Goal: Transaction & Acquisition: Book appointment/travel/reservation

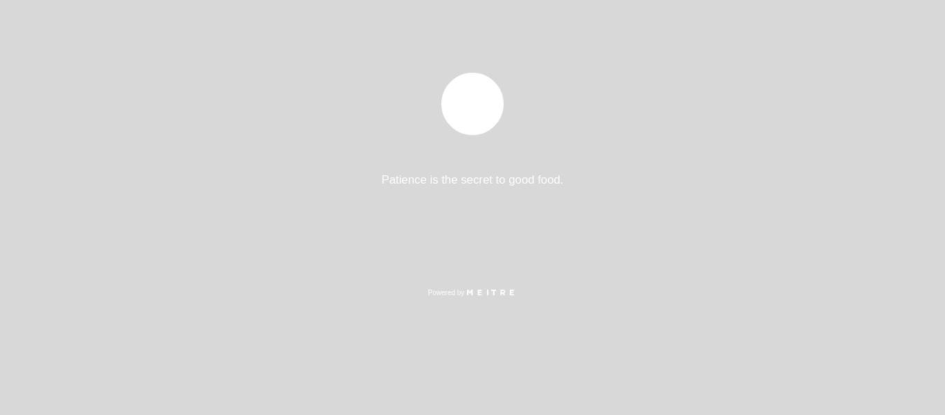
select select "es"
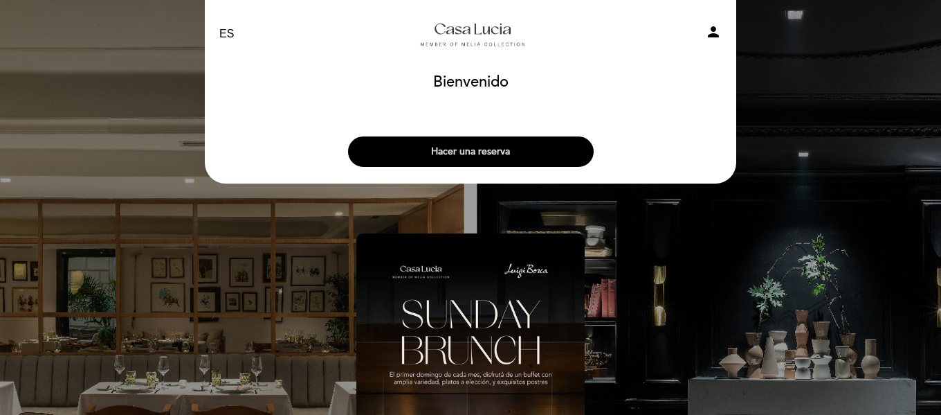
click at [475, 149] on button "Hacer una reserva" at bounding box center [471, 151] width 246 height 30
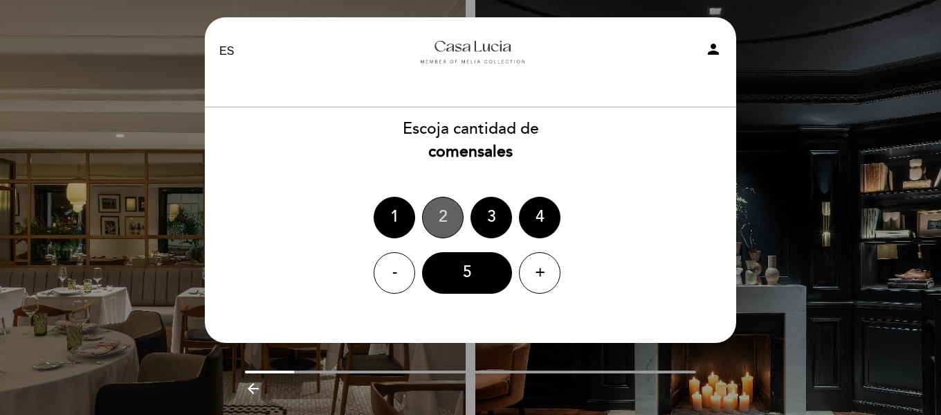
click at [437, 228] on div "2" at bounding box center [443, 218] width 42 height 42
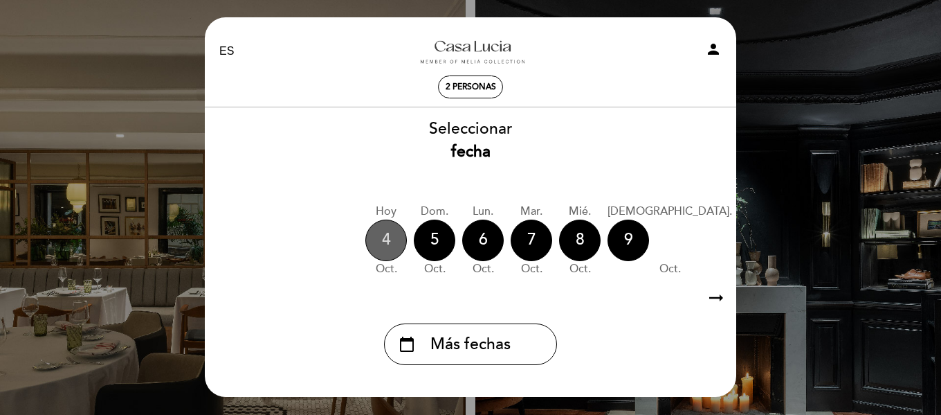
click at [396, 237] on div "4" at bounding box center [386, 240] width 42 height 42
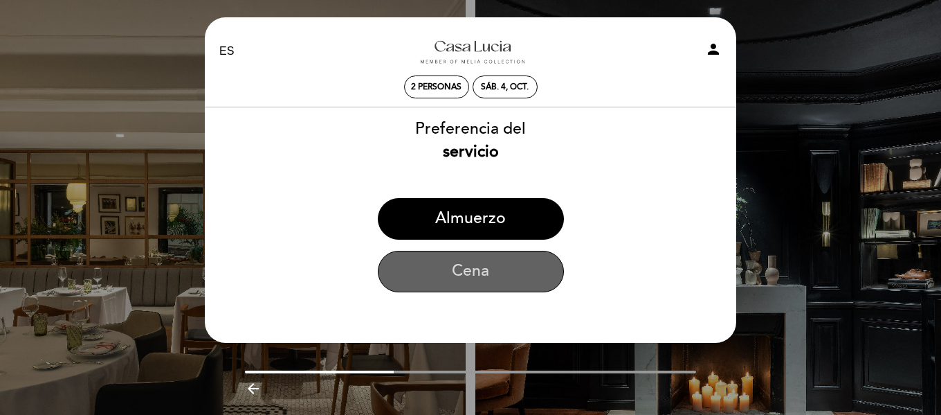
click at [507, 283] on button "Cena" at bounding box center [471, 272] width 186 height 42
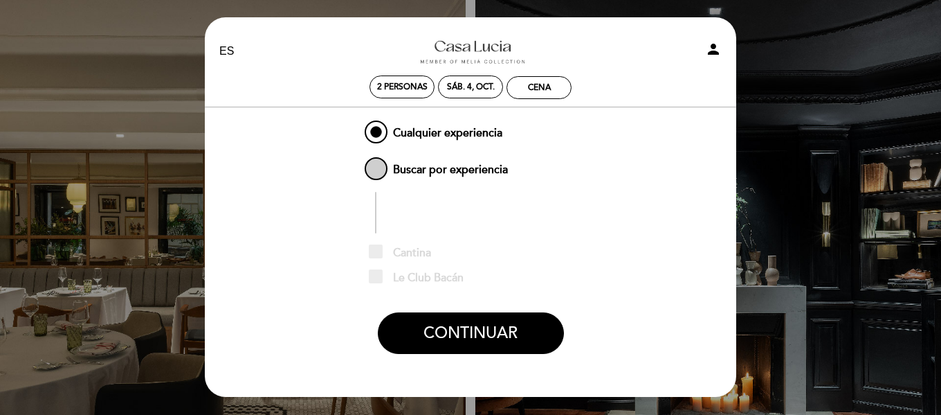
click at [377, 172] on span "Buscar por experiencia" at bounding box center [435, 162] width 146 height 17
click at [357, 163] on input "Buscar por experiencia" at bounding box center [352, 158] width 9 height 9
radio input "false"
radio input "true"
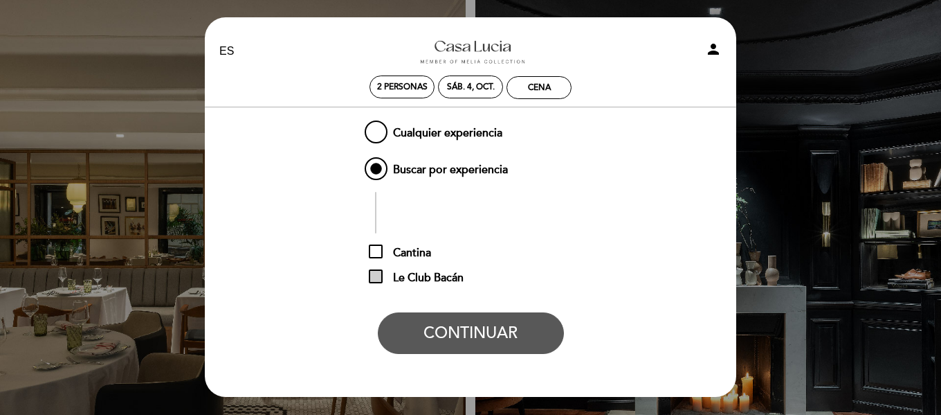
click at [374, 276] on span "Le Club Bacán" at bounding box center [416, 277] width 95 height 17
click at [374, 276] on input "Le Club Bacán" at bounding box center [373, 273] width 9 height 9
checkbox input "true"
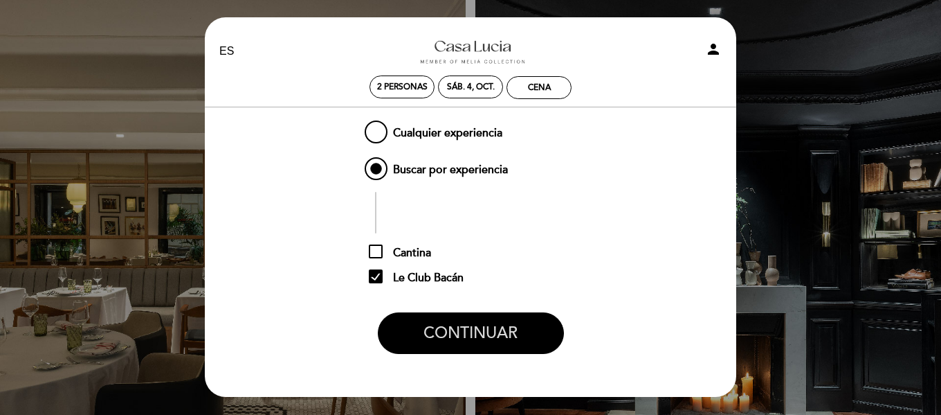
drag, startPoint x: 478, startPoint y: 361, endPoint x: 506, endPoint y: 336, distance: 37.2
click at [506, 336] on div "Cualquier experiencia Buscar por experiencia [GEOGRAPHIC_DATA] Le Club Bacán CO…" at bounding box center [471, 241] width 266 height 247
click at [506, 336] on button "CONTINUAR" at bounding box center [471, 333] width 186 height 42
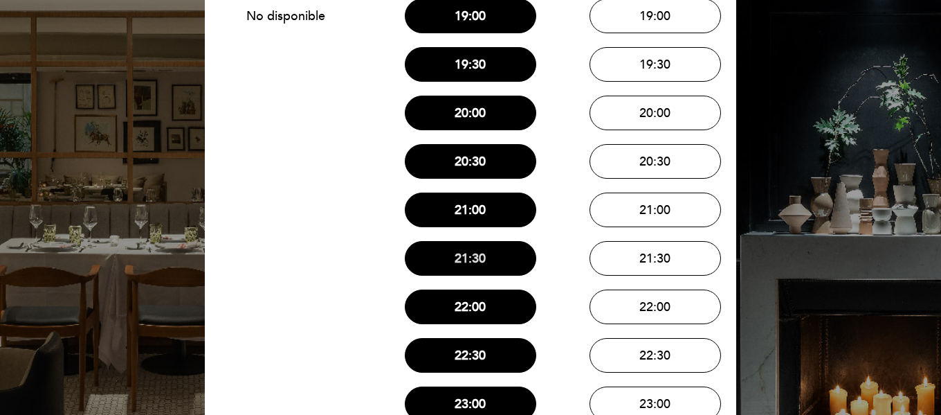
scroll to position [236, 0]
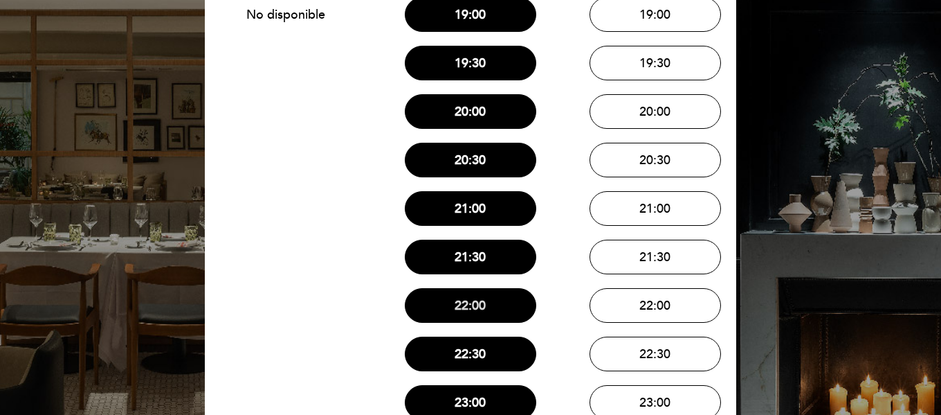
click at [507, 304] on button "22:00" at bounding box center [470, 305] width 131 height 35
